Goal: Find specific page/section: Find specific page/section

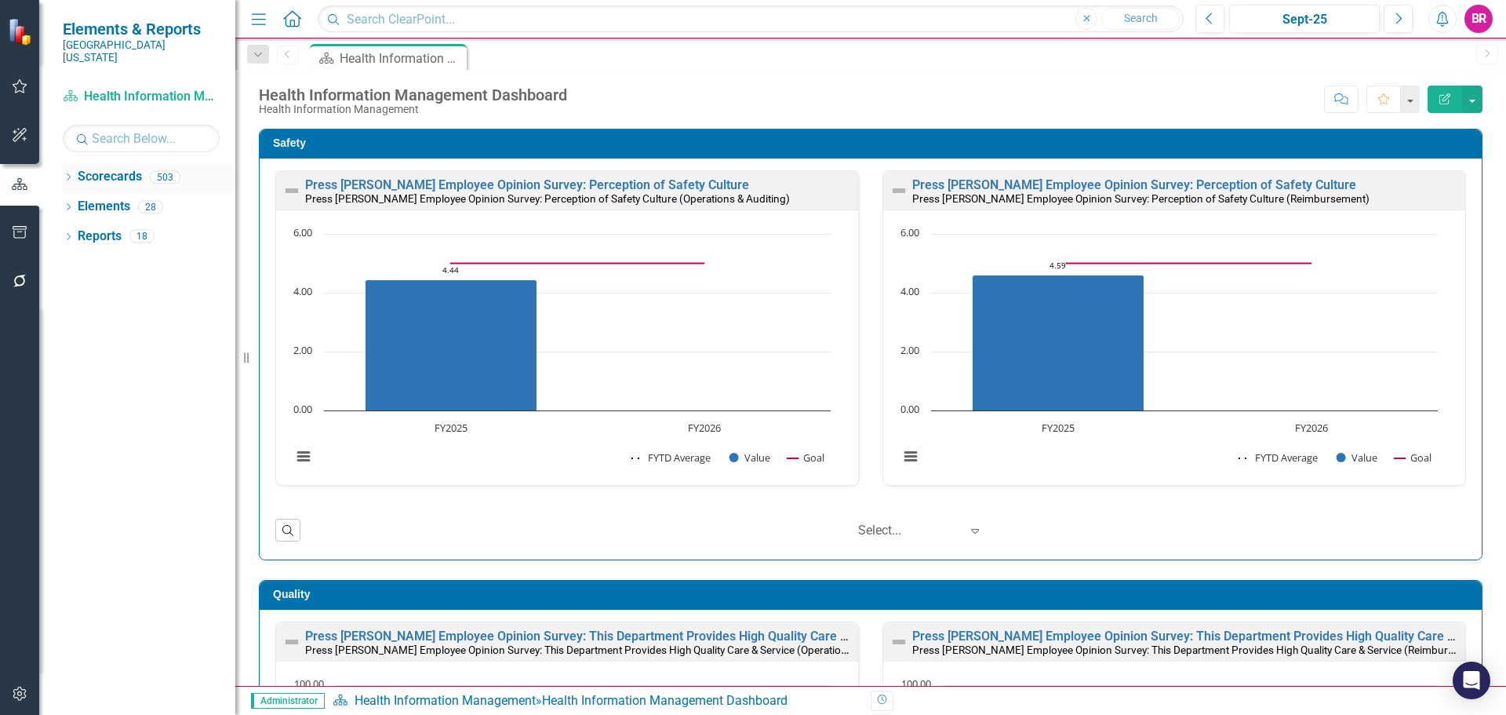
scroll to position [1, 0]
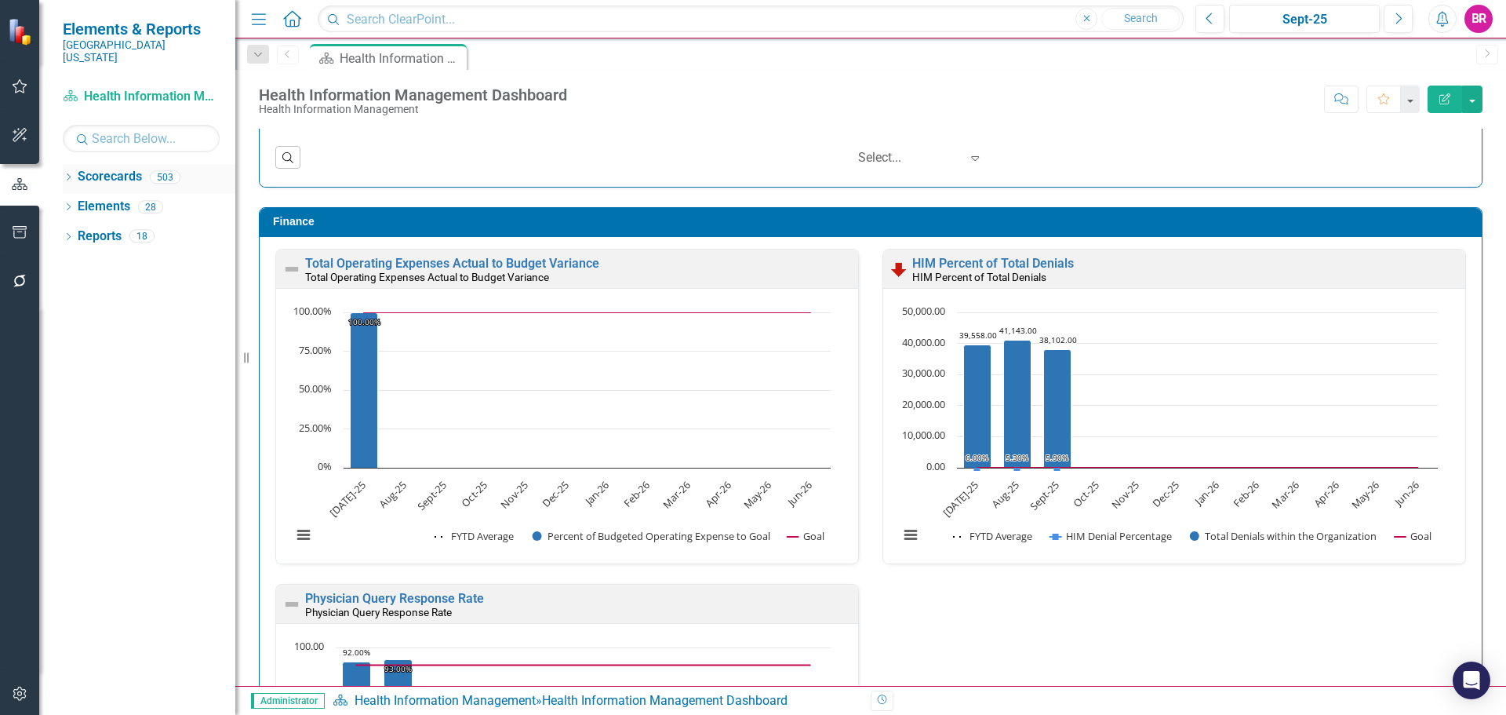
click at [69, 173] on icon at bounding box center [69, 176] width 4 height 7
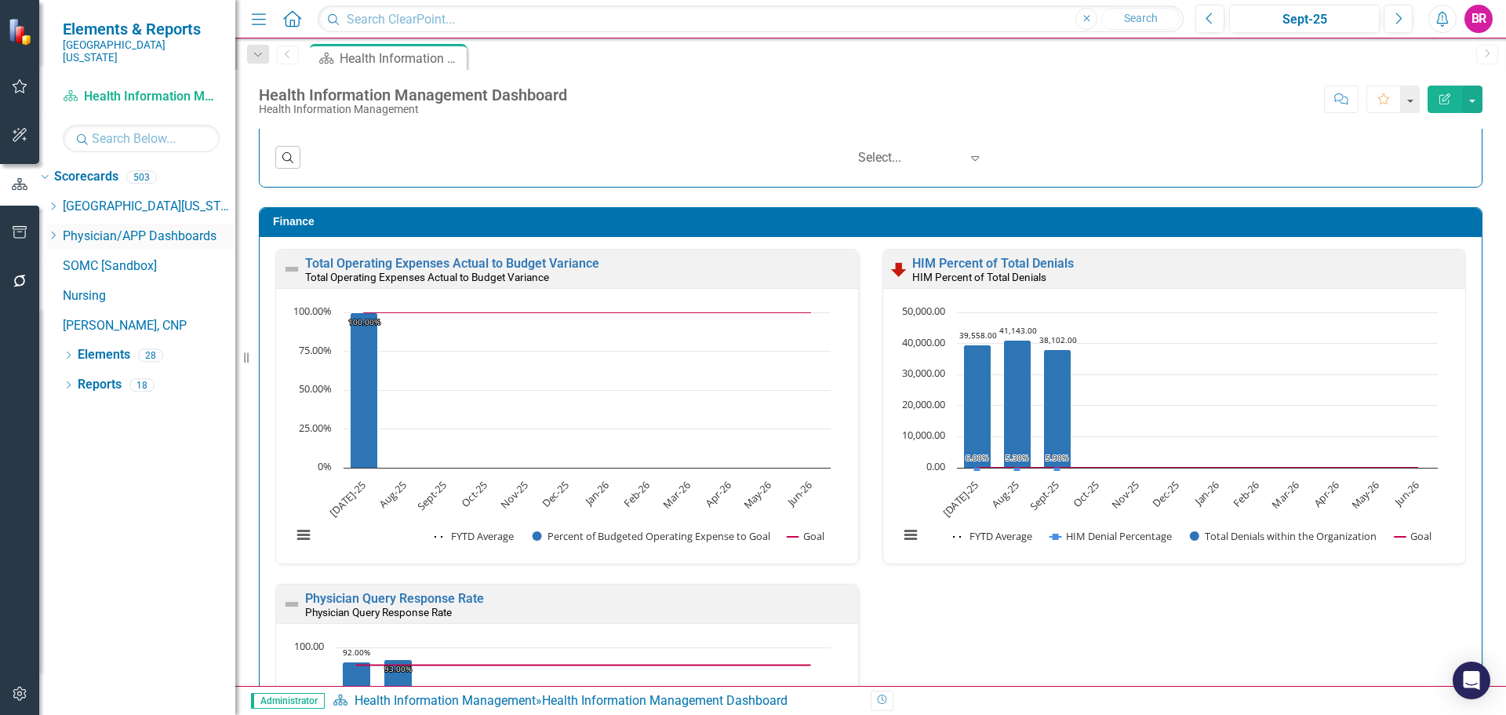
click at [59, 202] on icon "Dropdown" at bounding box center [53, 206] width 12 height 9
click at [70, 193] on div "Dropdown Scorecards 503 Dropdown [GEOGRAPHIC_DATA][US_STATE] Safety Quality Tea…" at bounding box center [137, 253] width 196 height 178
click at [56, 202] on icon at bounding box center [54, 206] width 4 height 8
click at [63, 200] on div "Dropdown" at bounding box center [55, 206] width 16 height 13
click at [59, 202] on icon "Dropdown" at bounding box center [53, 206] width 12 height 9
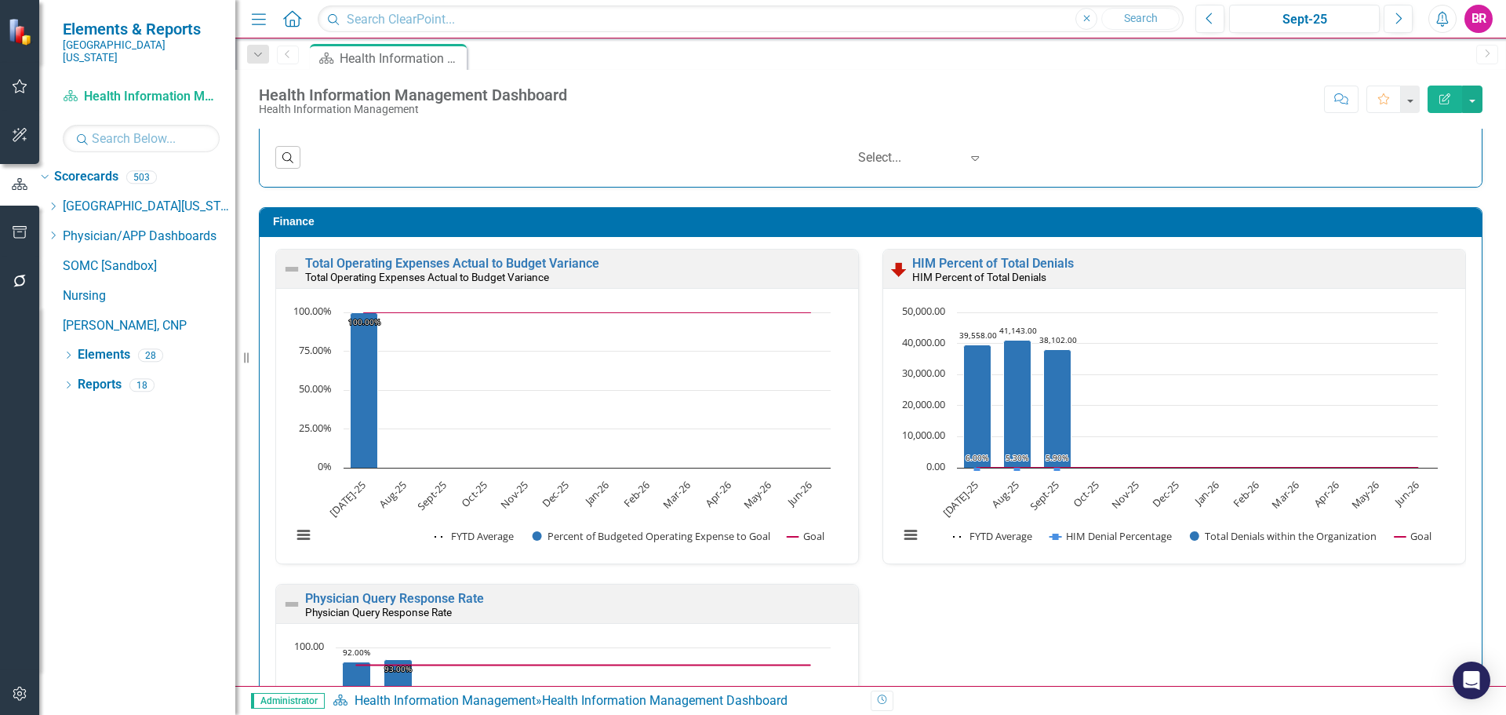
click at [59, 202] on icon "Dropdown" at bounding box center [53, 206] width 12 height 9
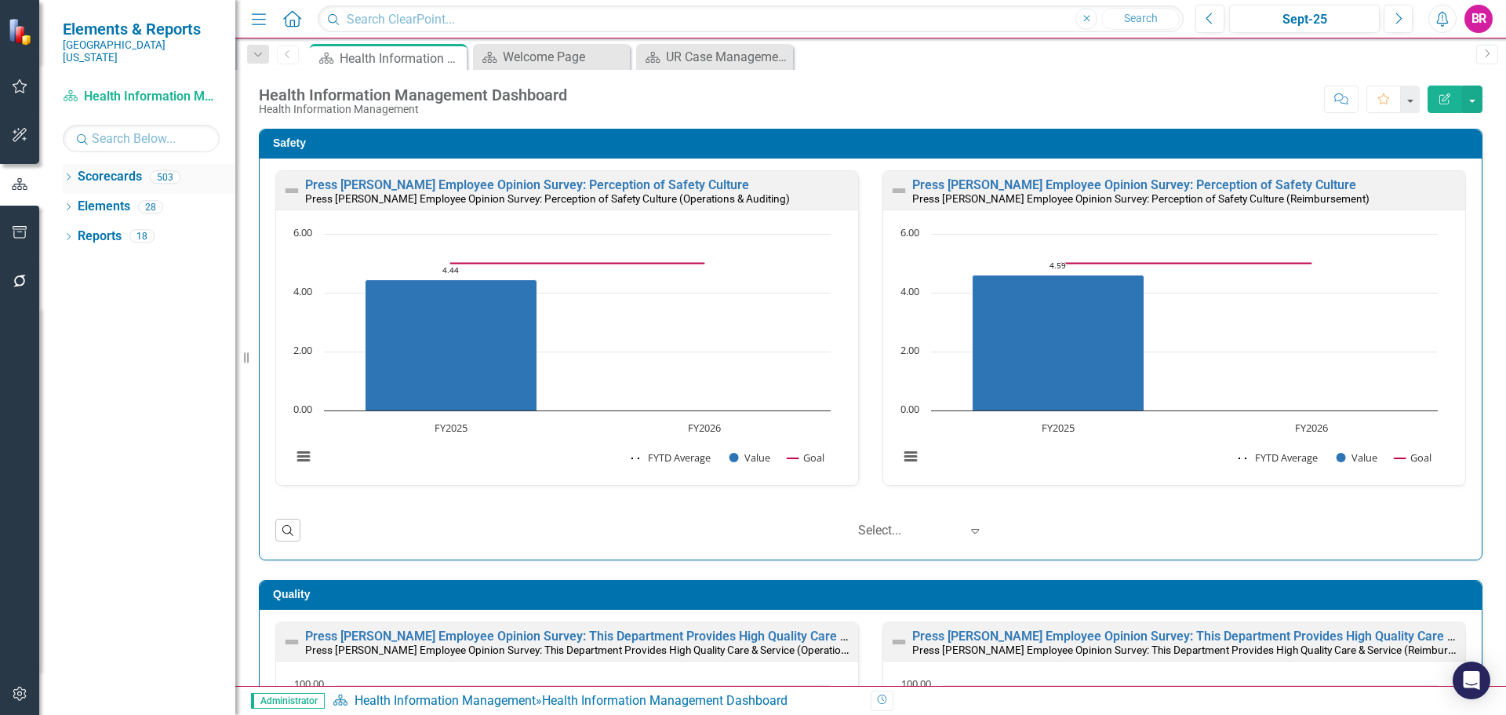
click at [71, 174] on icon "Dropdown" at bounding box center [68, 178] width 11 height 9
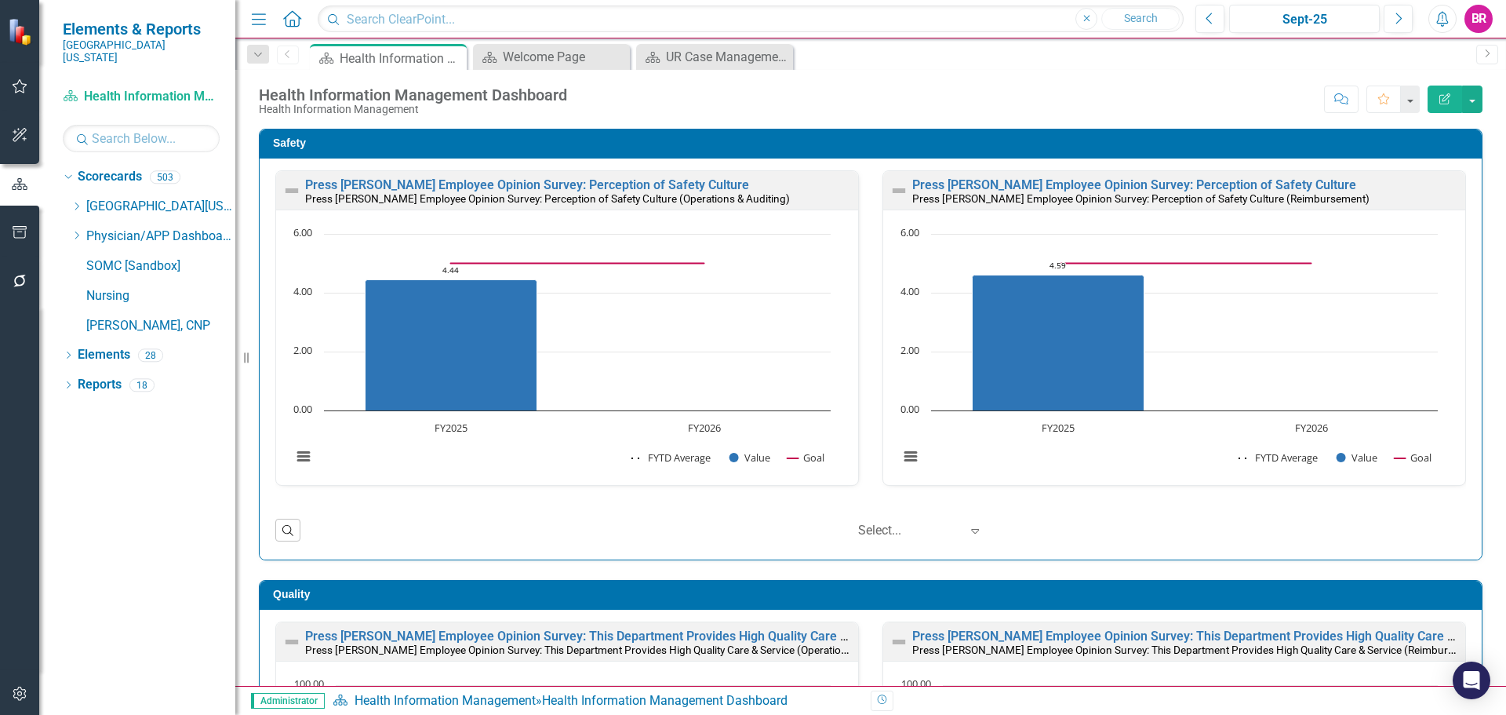
click at [73, 202] on icon "Dropdown" at bounding box center [77, 206] width 12 height 9
